Goal: Information Seeking & Learning: Learn about a topic

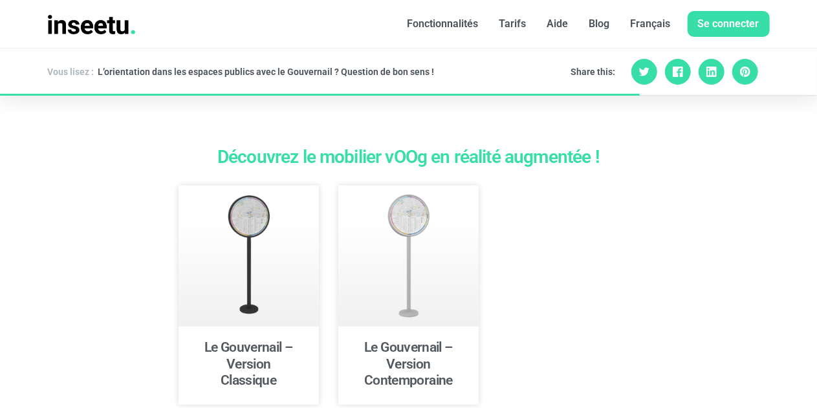
scroll to position [2765, 0]
click at [267, 340] on link "Le Gouvernail – Version Classique" at bounding box center [248, 364] width 89 height 48
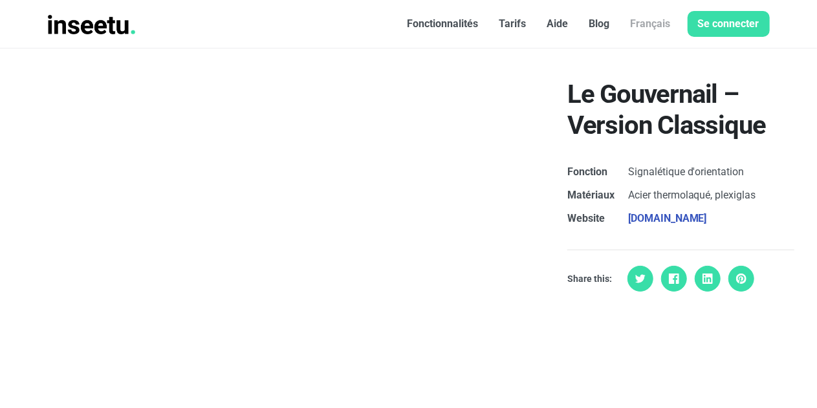
scroll to position [6, 0]
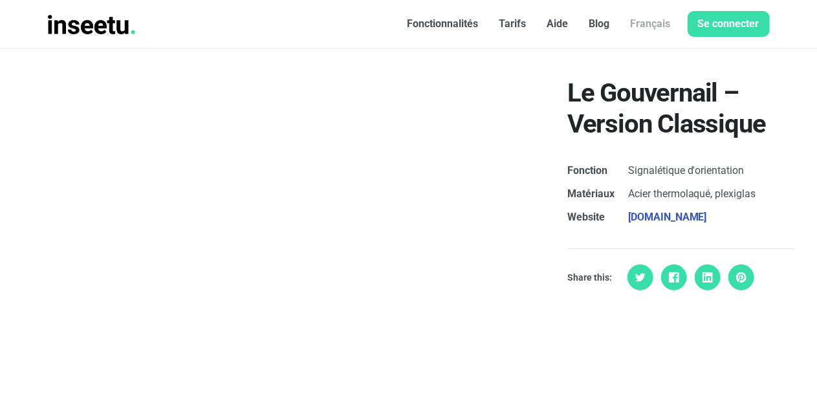
click at [505, 23] on font "Tarifs" at bounding box center [512, 23] width 27 height 12
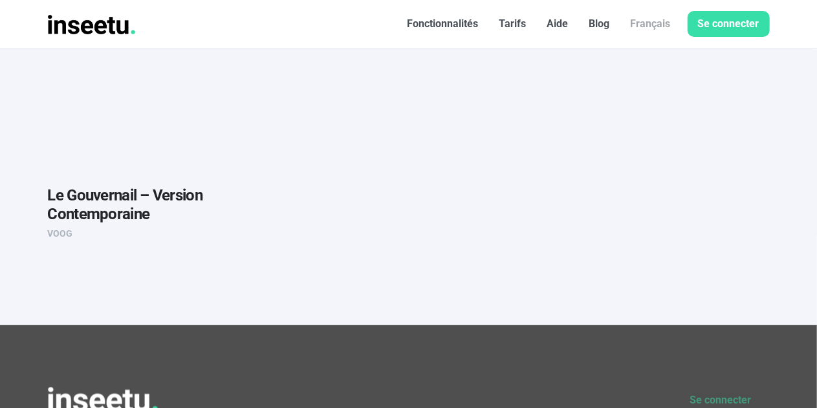
scroll to position [888, 0]
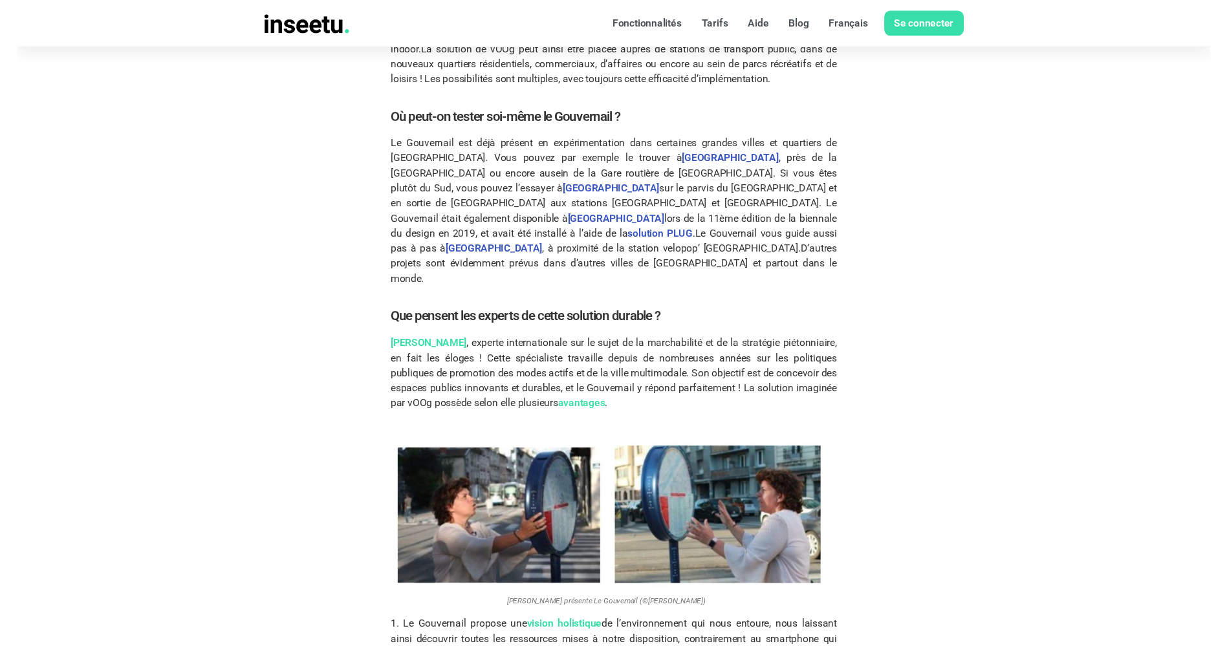
scroll to position [1448, 0]
